Goal: Transaction & Acquisition: Purchase product/service

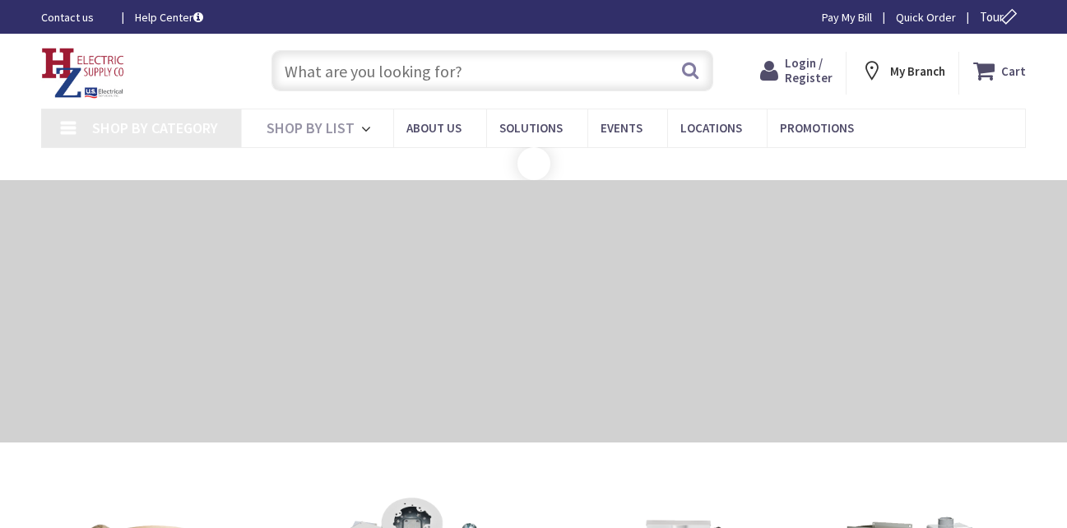
type input "[GEOGRAPHIC_DATA][PERSON_NAME], [GEOGRAPHIC_DATA]"
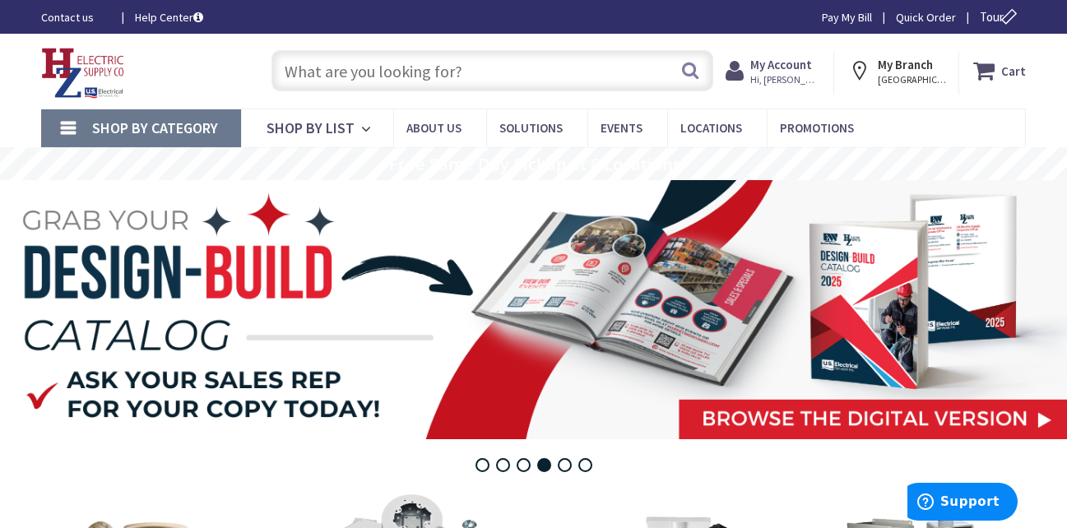
click at [413, 64] on input "text" at bounding box center [492, 70] width 442 height 41
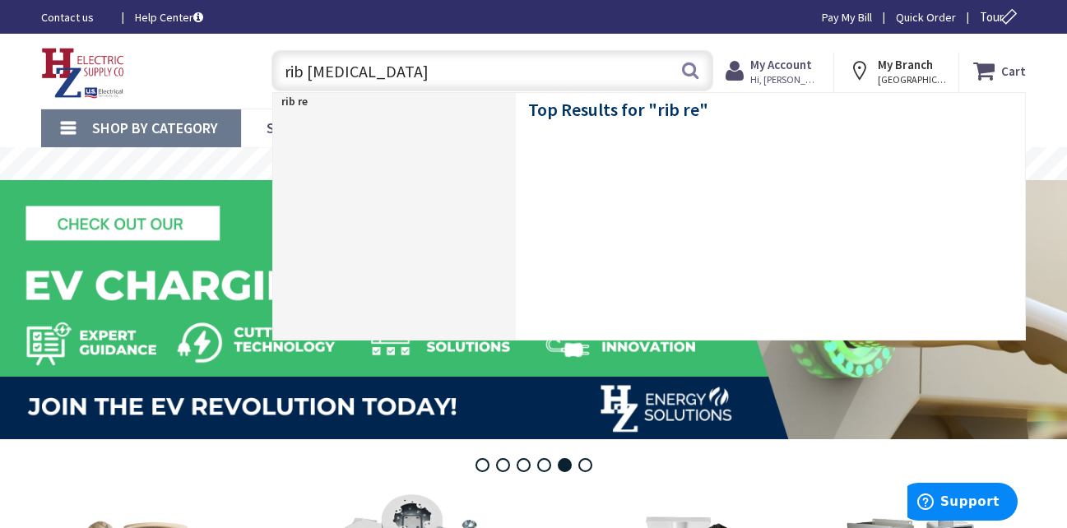
type input "rib relay"
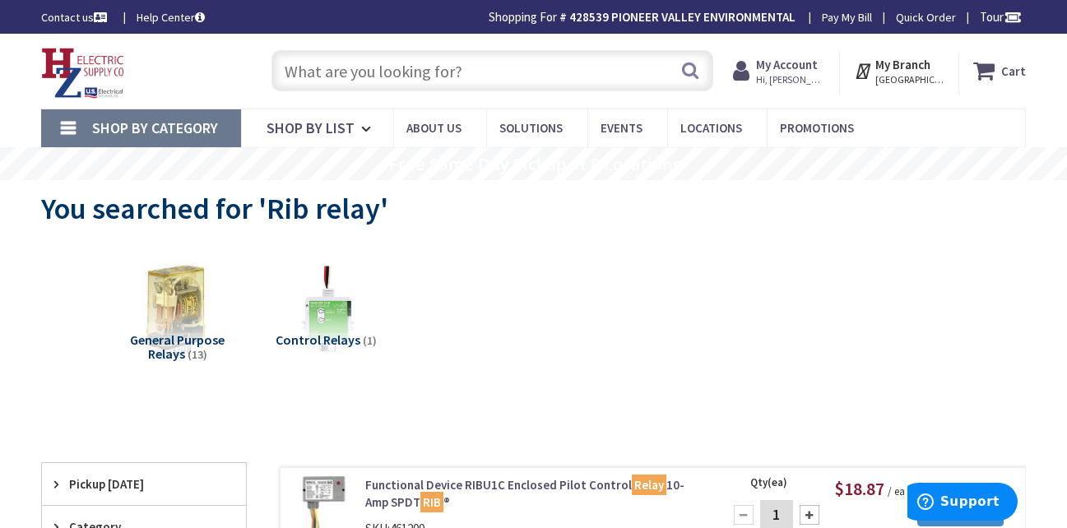
click at [404, 71] on input "text" at bounding box center [492, 70] width 442 height 41
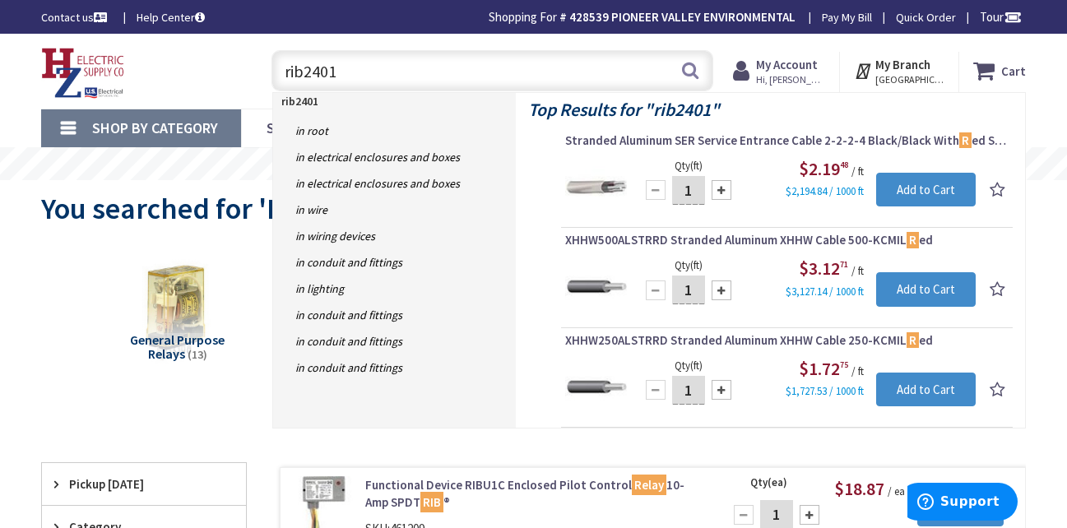
type input "rib2401b"
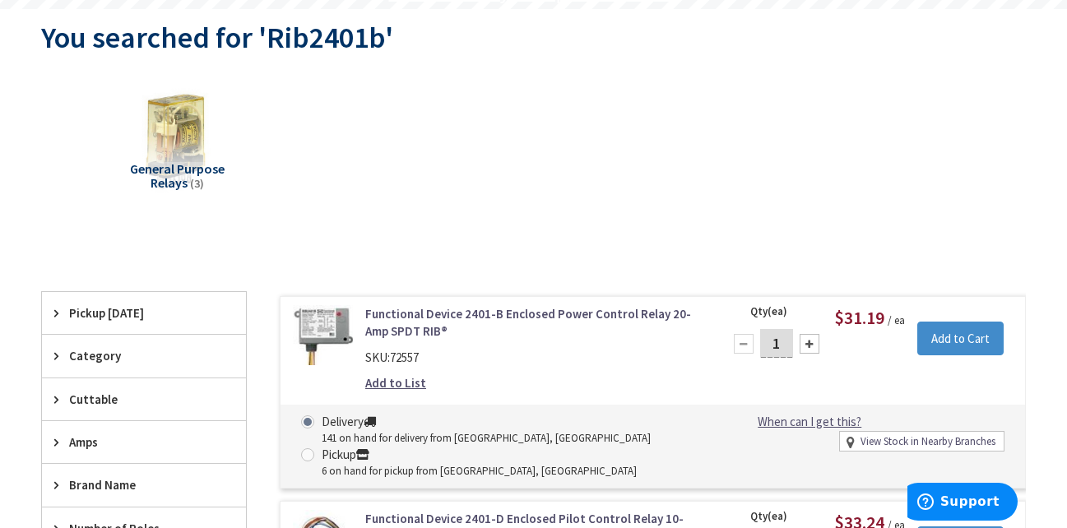
scroll to position [329, 0]
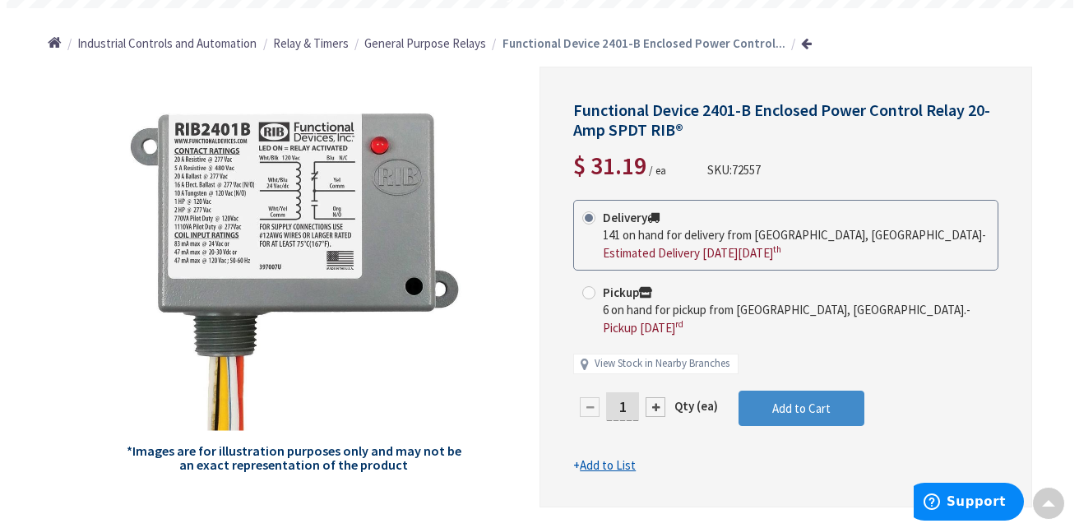
scroll to position [164, 0]
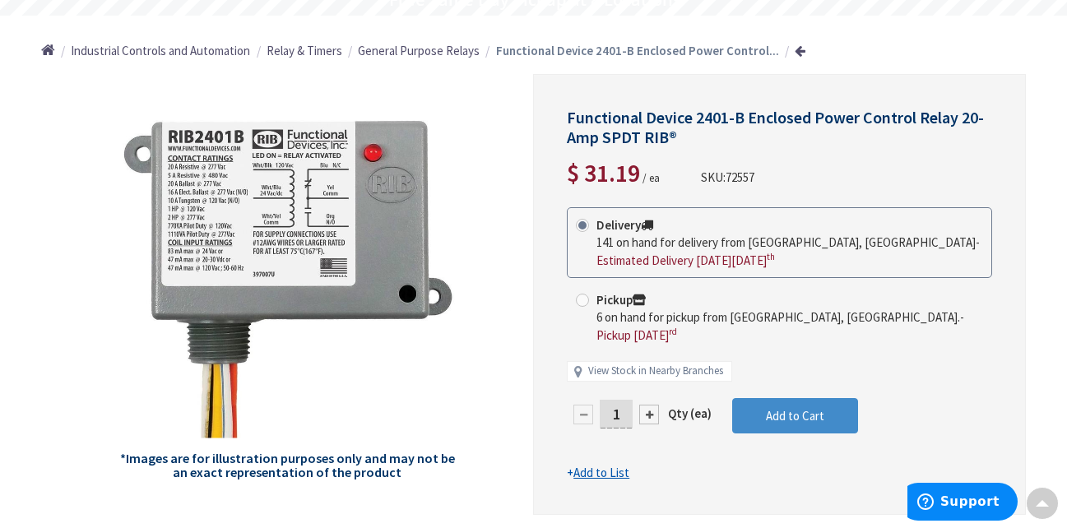
click at [585, 303] on span at bounding box center [582, 300] width 13 height 13
click at [585, 303] on input "Pickup 6 on hand for pickup from Springfield, MA. - Pickup Friday, October 3 rd" at bounding box center [585, 299] width 11 height 11
radio input "true"
click at [780, 408] on span "Add to Cart" at bounding box center [795, 416] width 58 height 16
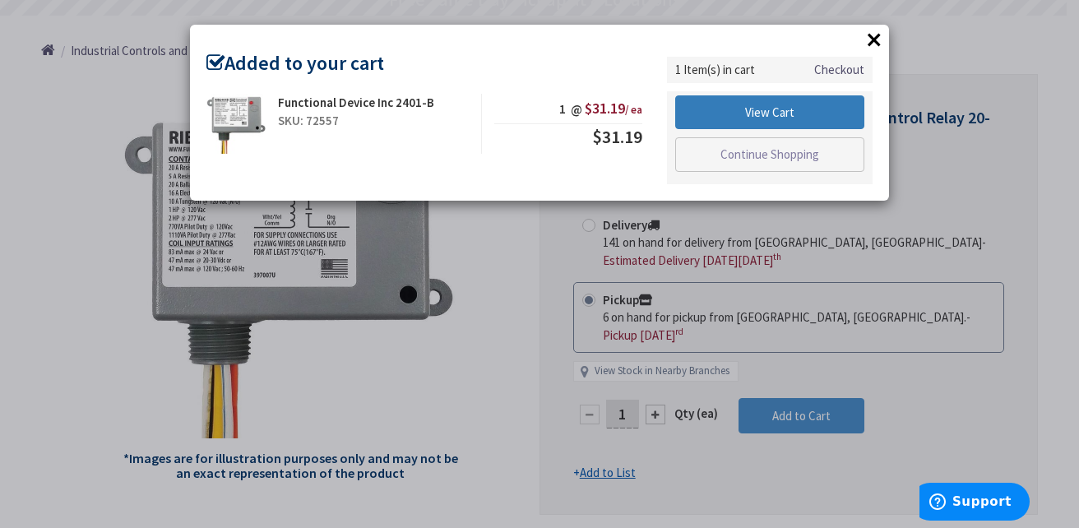
click at [722, 113] on link "View Cart" at bounding box center [769, 112] width 189 height 35
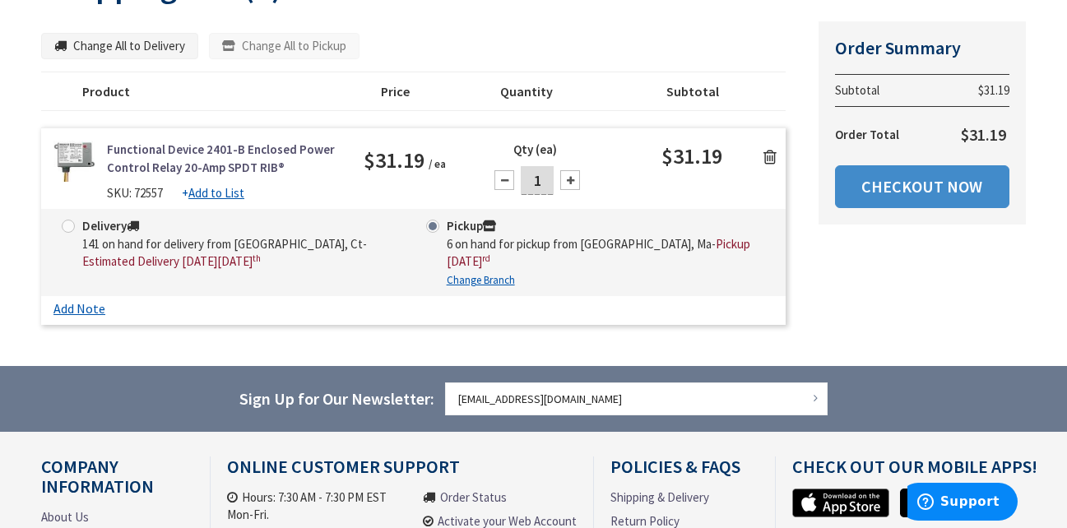
scroll to position [329, 0]
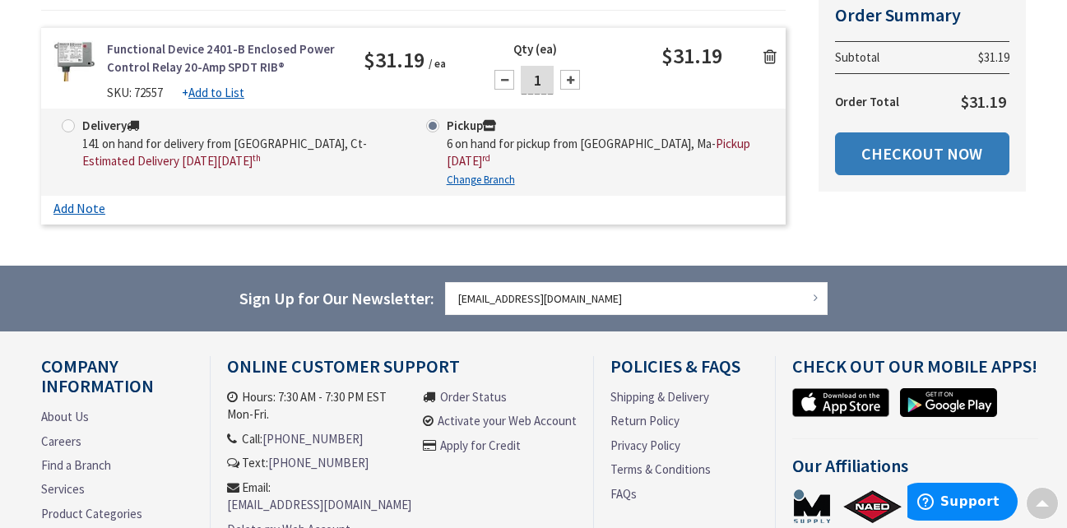
click at [887, 150] on link "Checkout Now" at bounding box center [922, 153] width 174 height 43
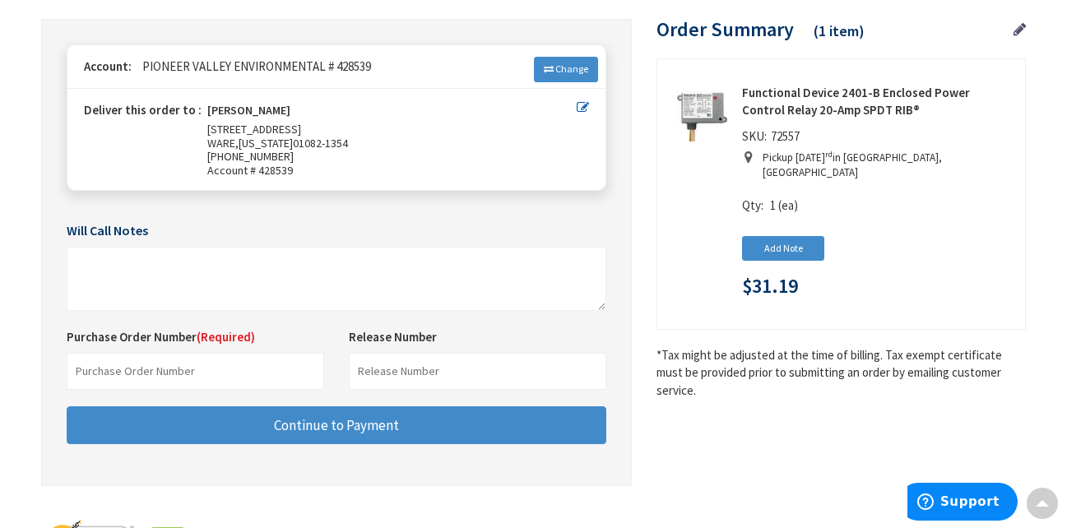
scroll to position [258, 0]
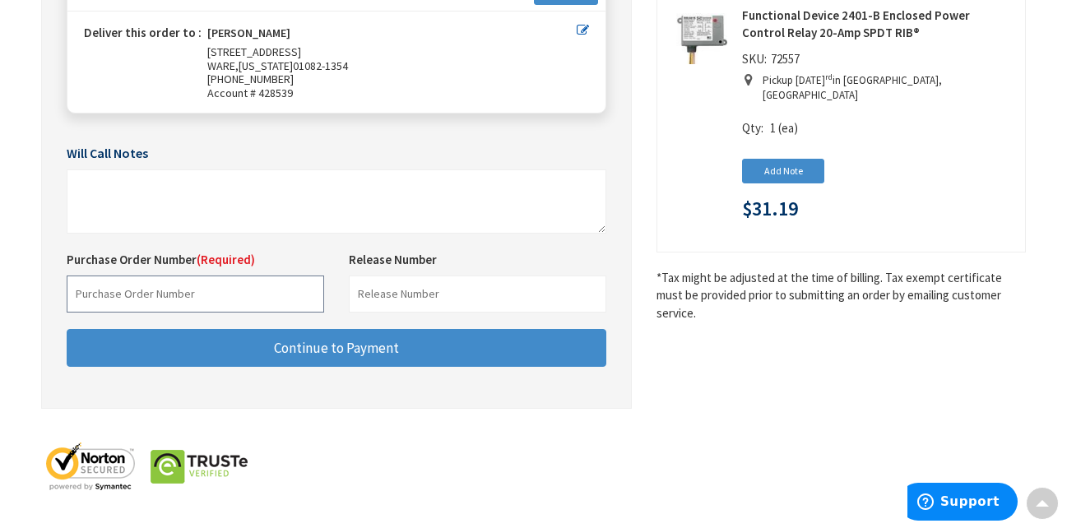
click at [192, 294] on input "text" at bounding box center [195, 294] width 257 height 37
paste input "76439353"
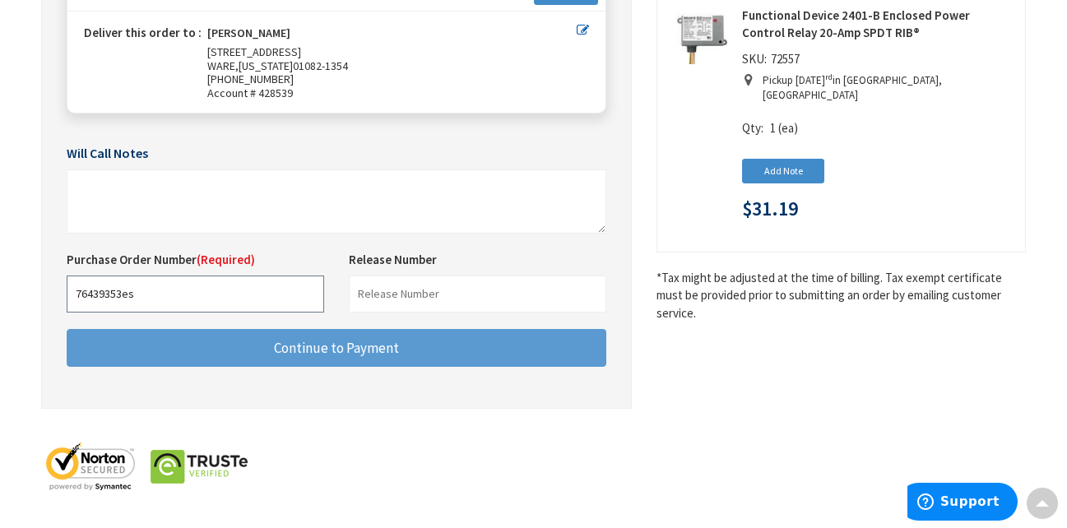
type input "76439353es"
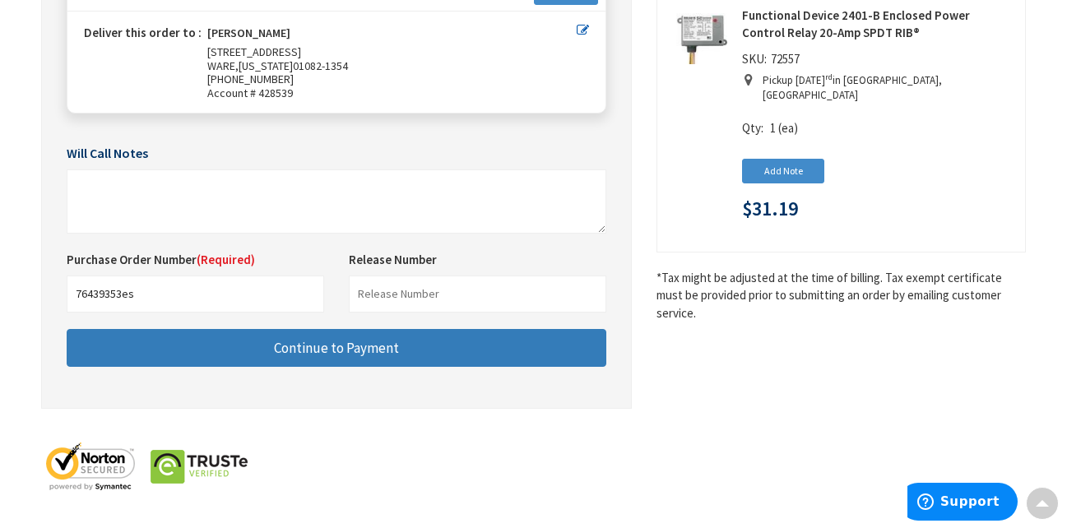
click at [413, 346] on button "Continue to Payment" at bounding box center [336, 348] width 539 height 39
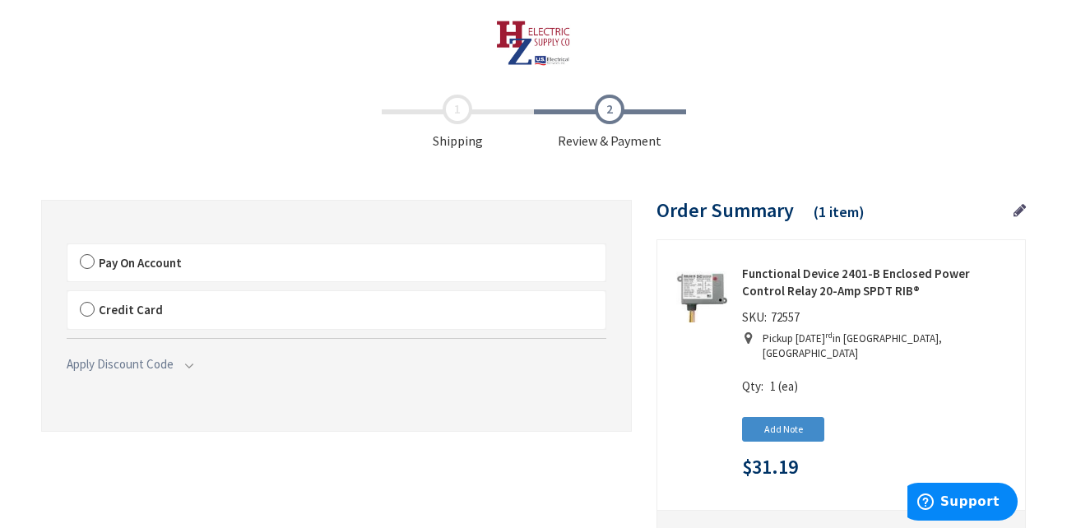
click at [122, 255] on span "Pay On Account" at bounding box center [140, 263] width 83 height 16
click at [67, 248] on input "Pay On Account" at bounding box center [67, 248] width 0 height 0
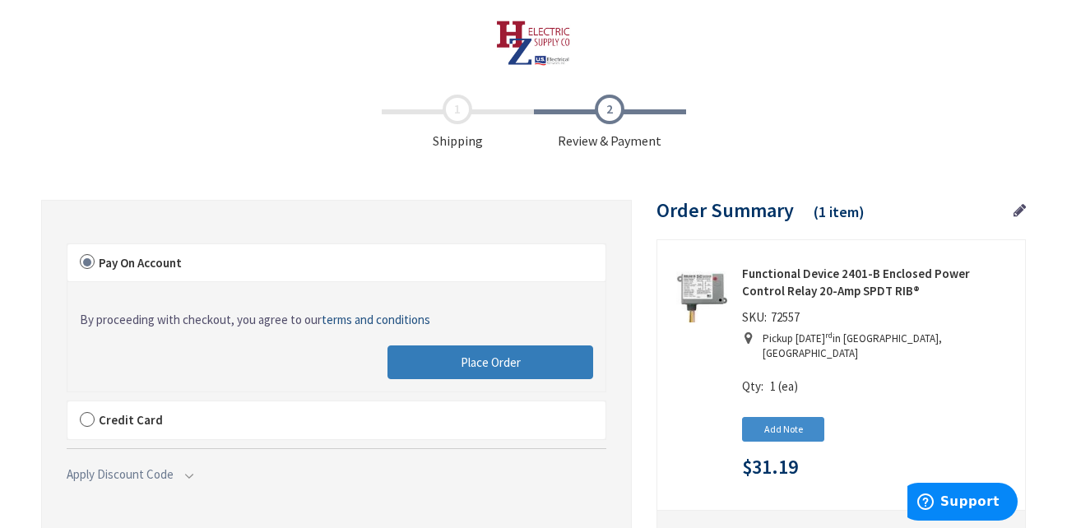
click at [536, 354] on button "Place Order" at bounding box center [490, 362] width 206 height 35
